Goal: Information Seeking & Learning: Learn about a topic

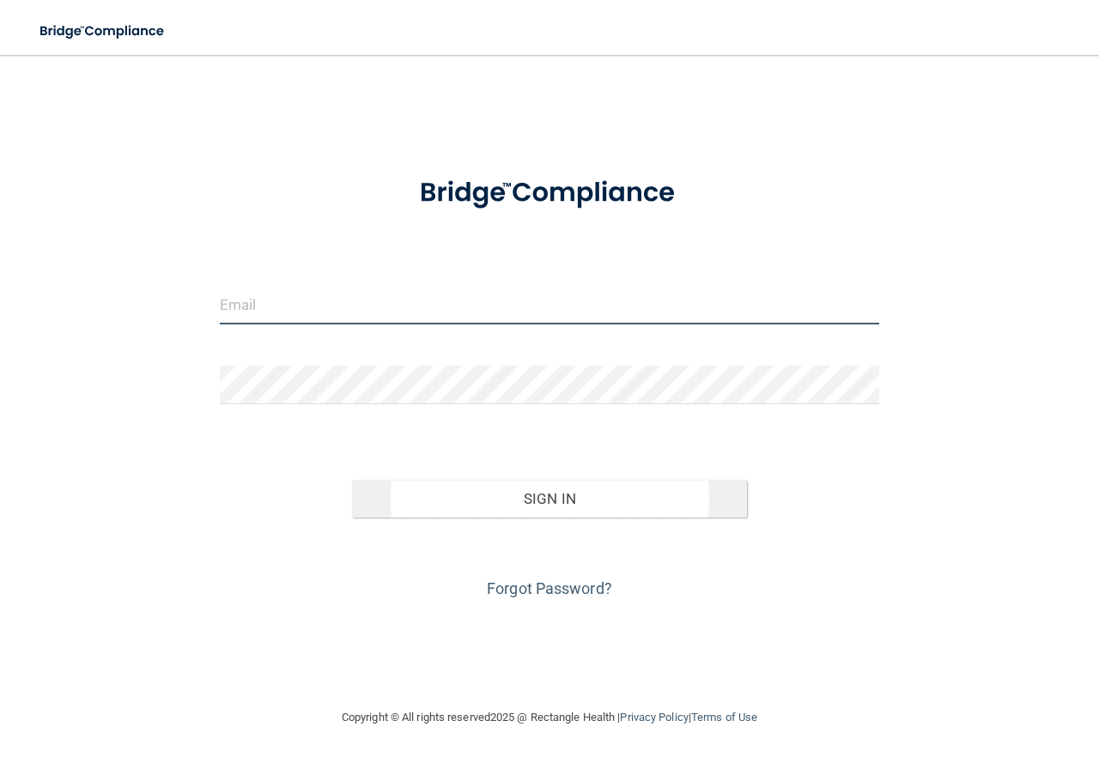
type input "[EMAIL_ADDRESS][DOMAIN_NAME]"
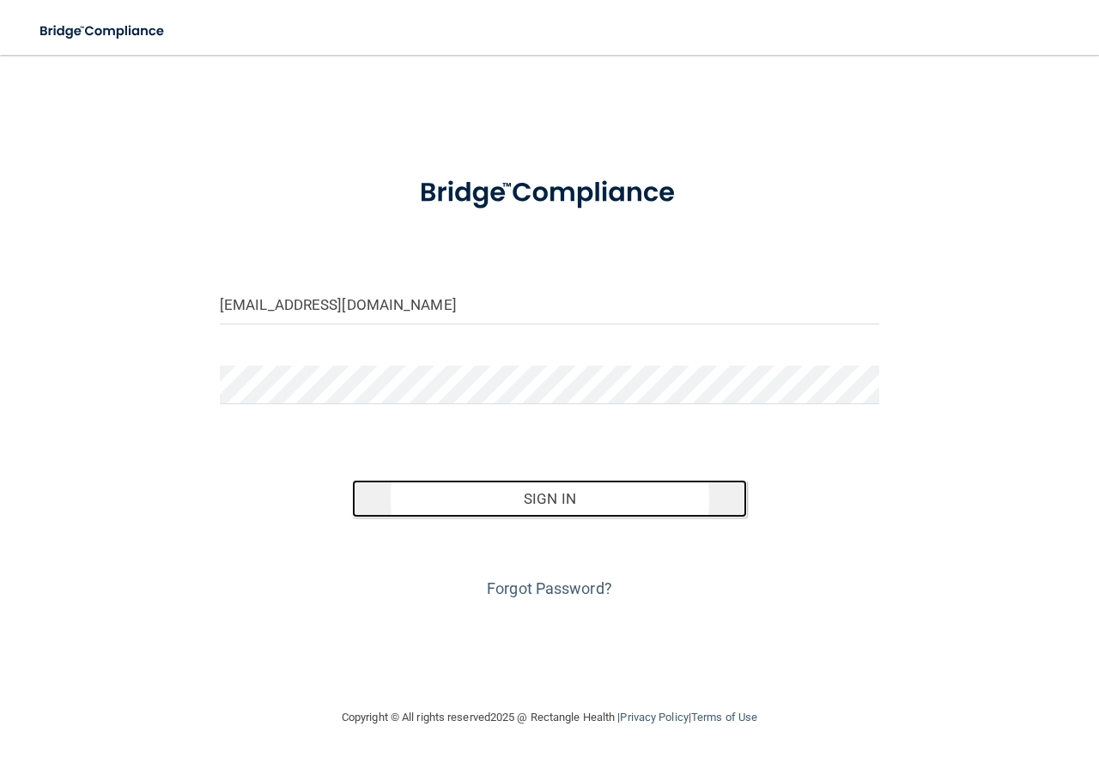
click at [552, 500] on button "Sign In" at bounding box center [550, 499] width 396 height 38
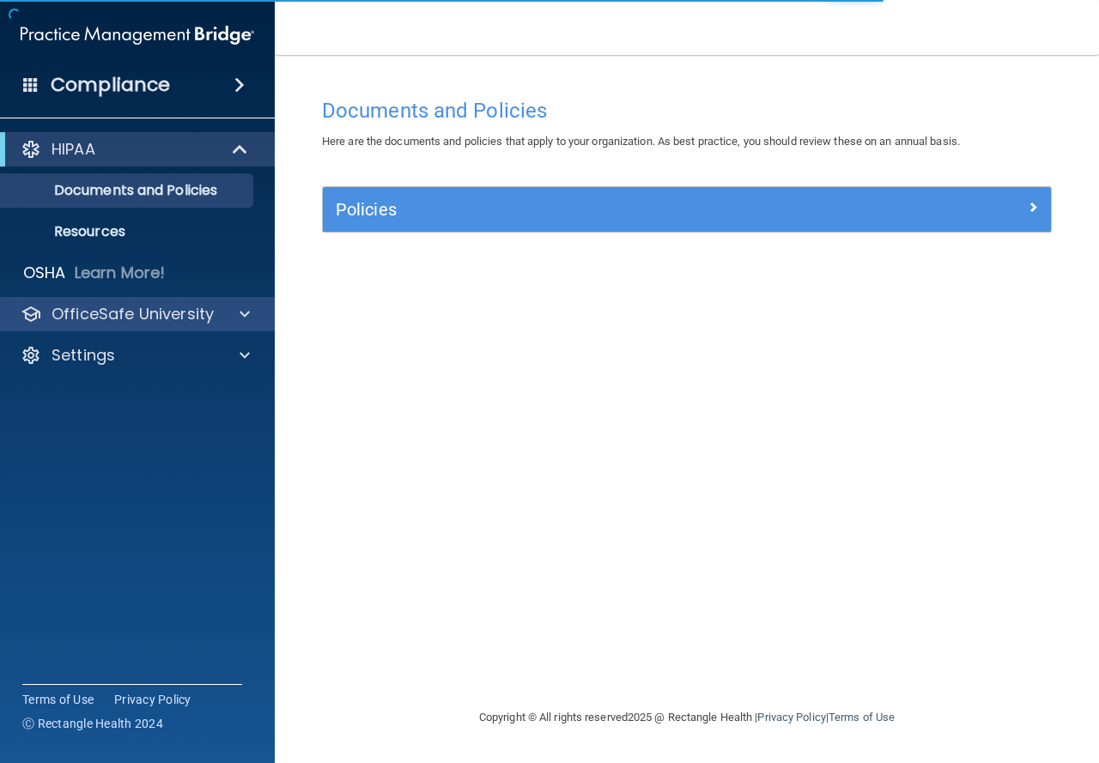
click at [254, 324] on div "OfficeSafe University" at bounding box center [138, 314] width 276 height 34
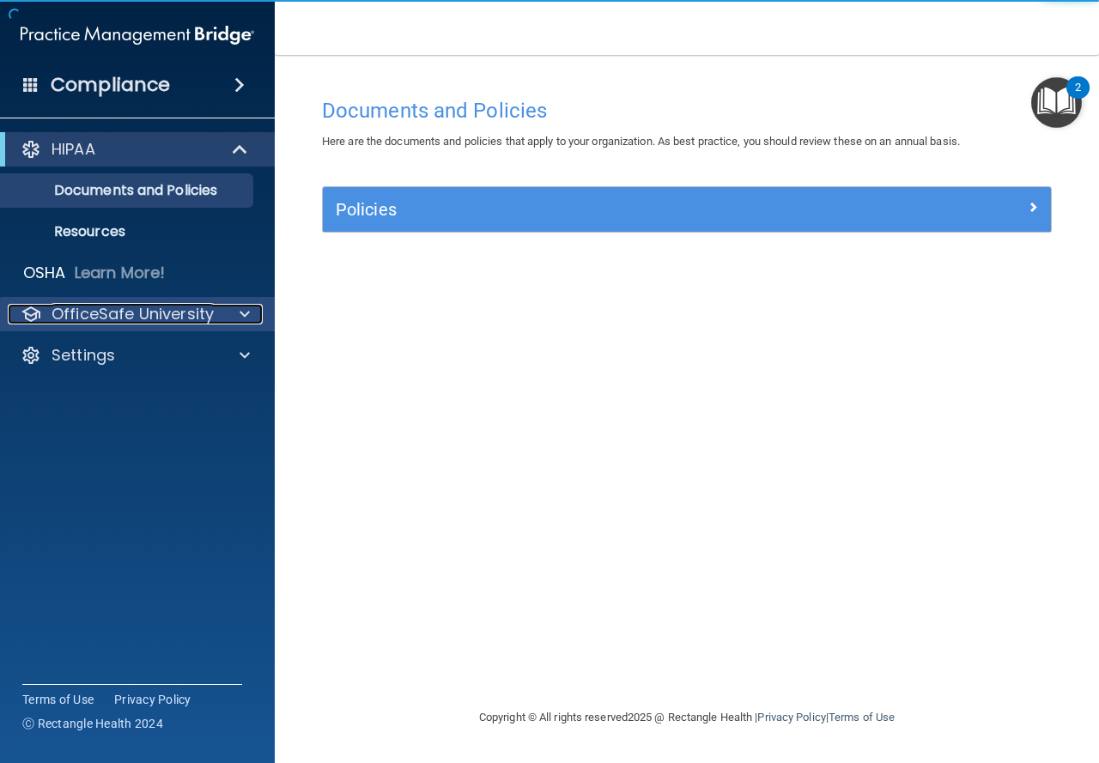
click at [239, 315] on div at bounding box center [242, 314] width 43 height 21
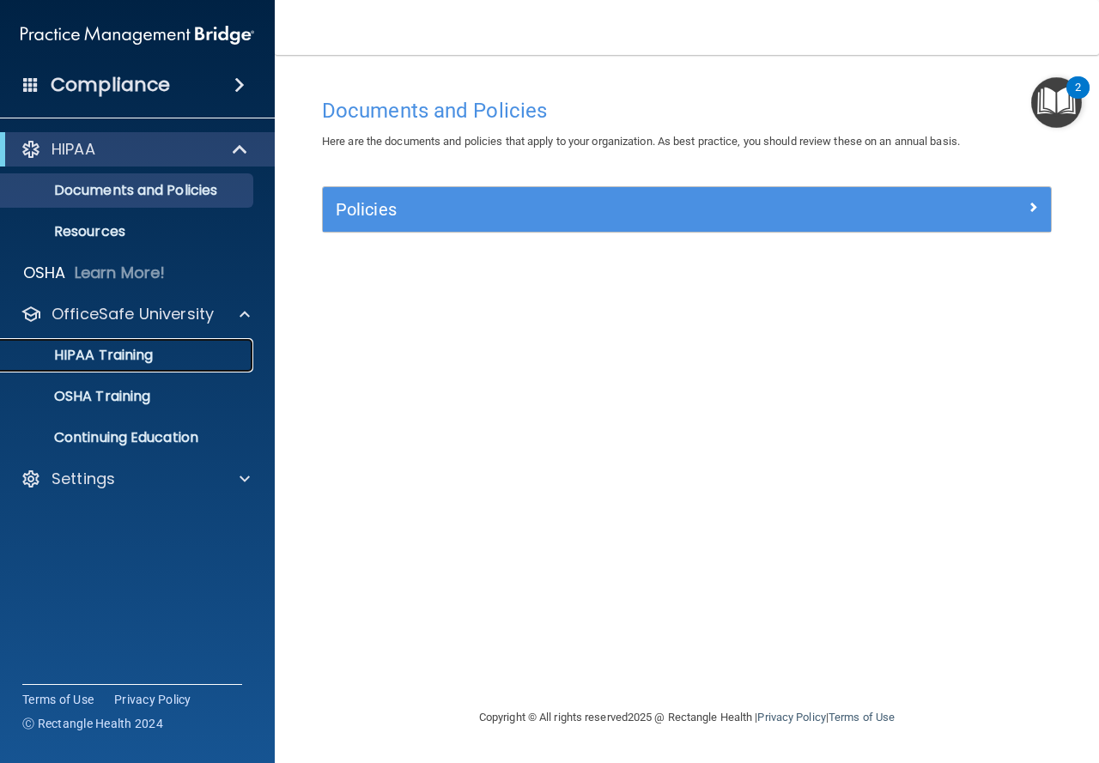
click at [94, 352] on p "HIPAA Training" at bounding box center [82, 355] width 142 height 17
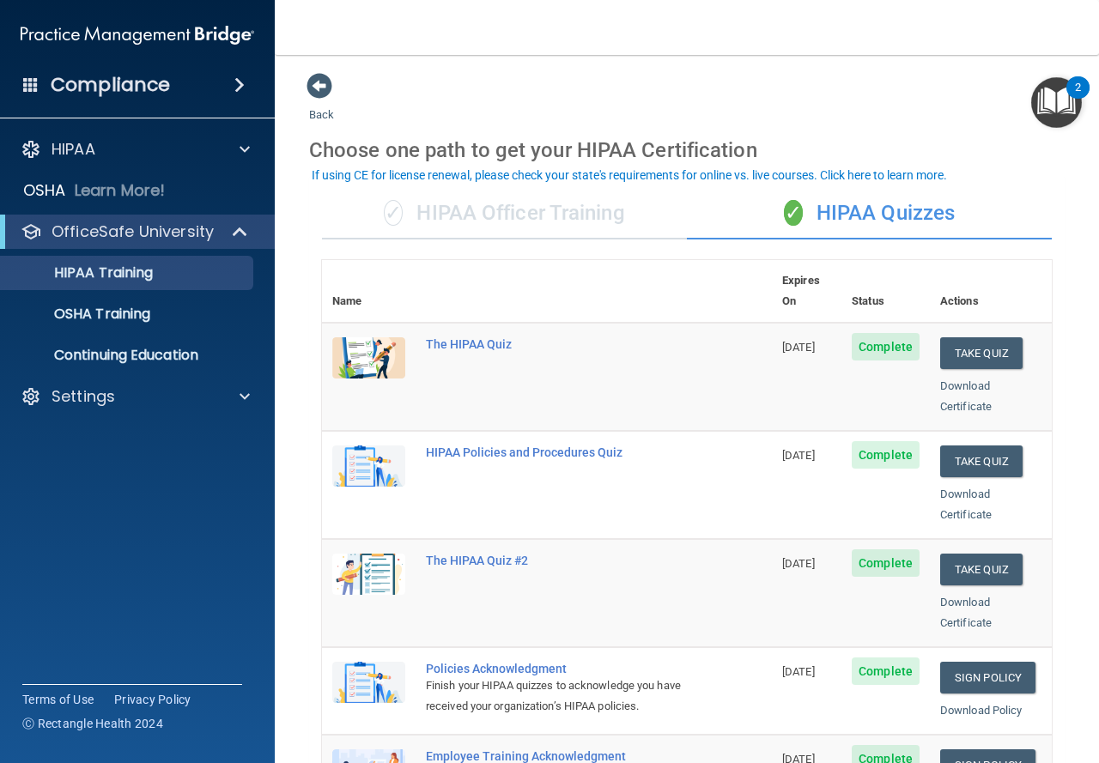
click at [578, 205] on div "✓ HIPAA Officer Training" at bounding box center [504, 214] width 365 height 52
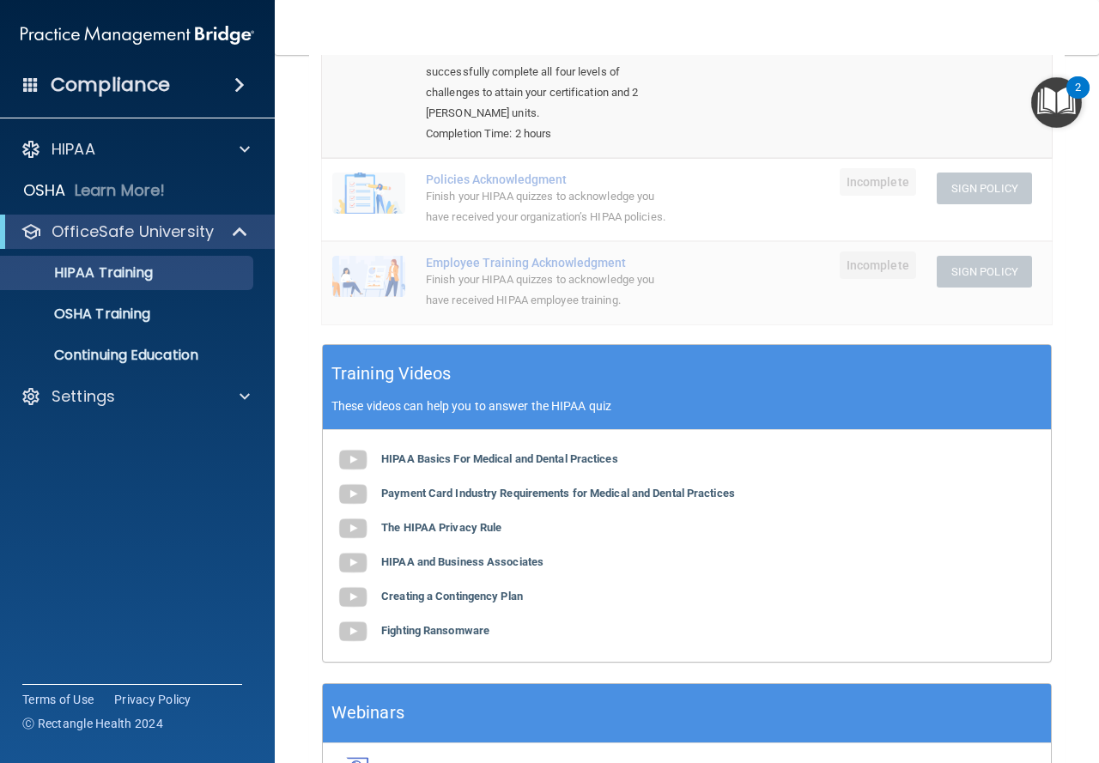
scroll to position [59, 0]
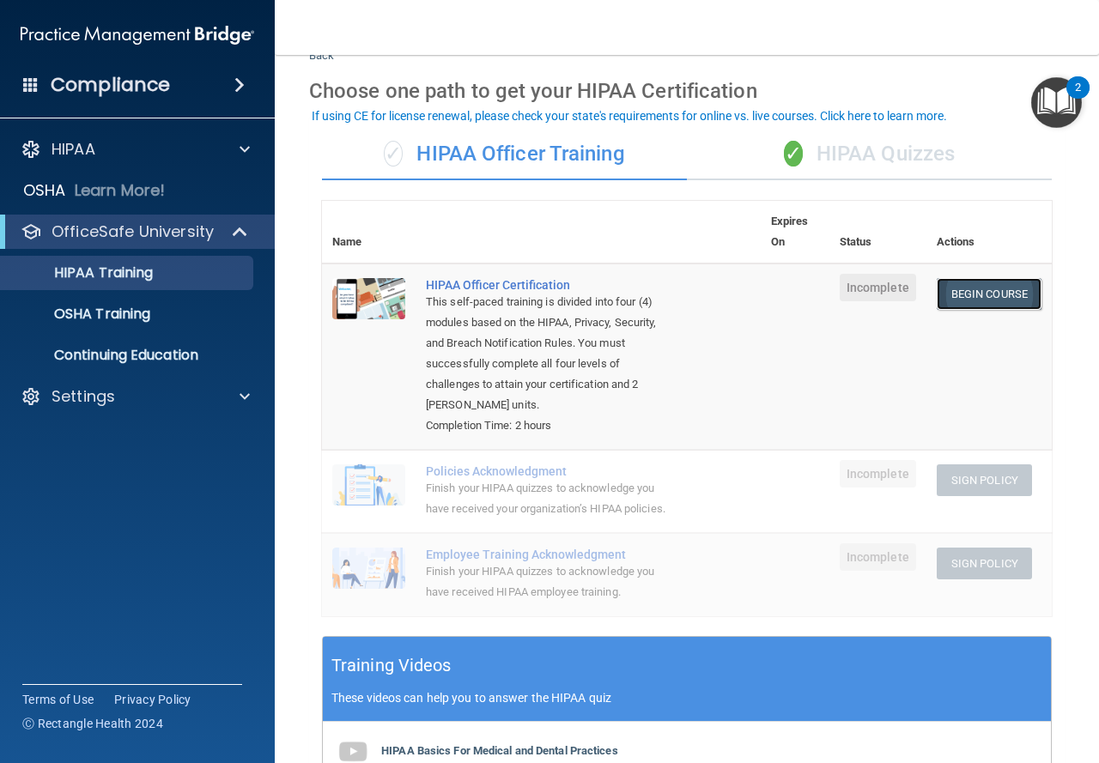
click at [939, 294] on link "Begin Course" at bounding box center [989, 294] width 105 height 32
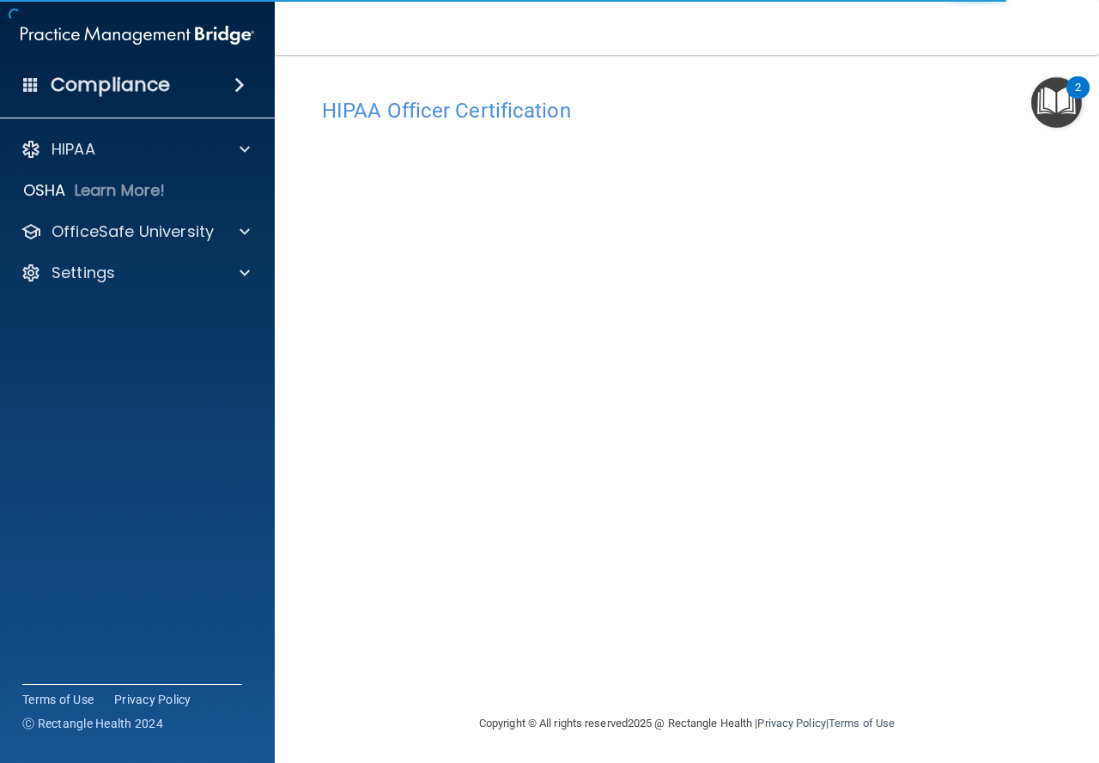
scroll to position [2, 0]
